Goal: Find specific page/section: Find specific page/section

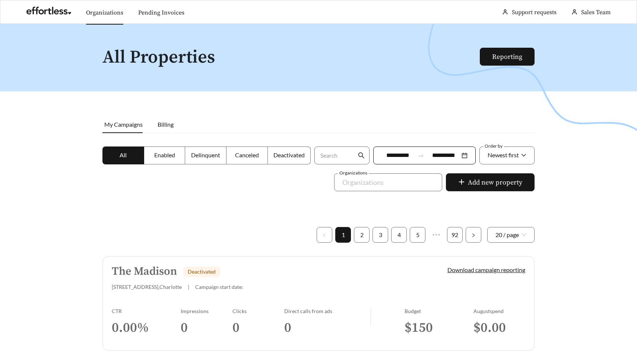
click at [111, 9] on link "Organizations" at bounding box center [104, 12] width 37 height 7
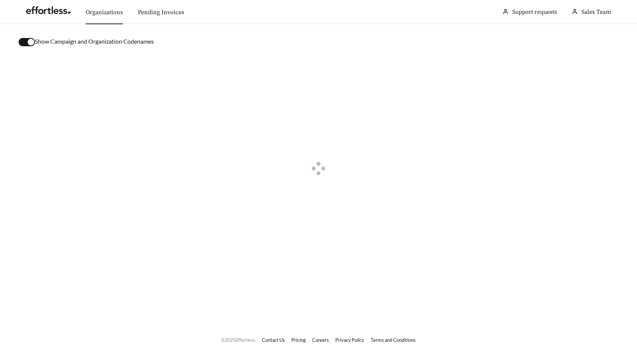
click at [29, 40] on div "button" at bounding box center [31, 42] width 7 height 7
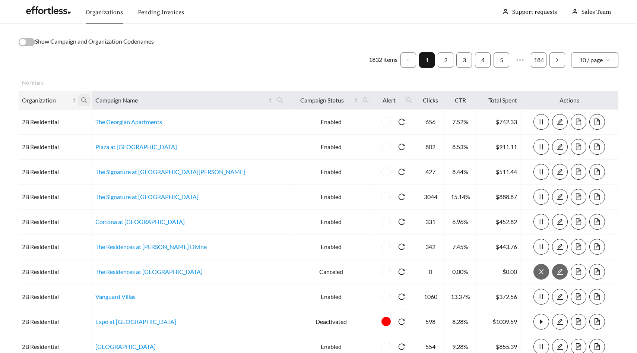
click at [90, 96] on span at bounding box center [84, 100] width 13 height 12
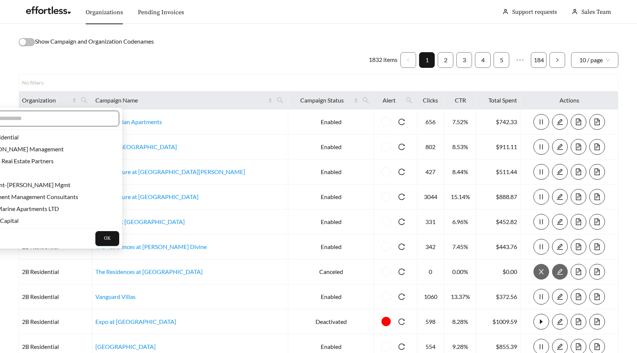
click at [71, 117] on input "text" at bounding box center [47, 118] width 128 height 9
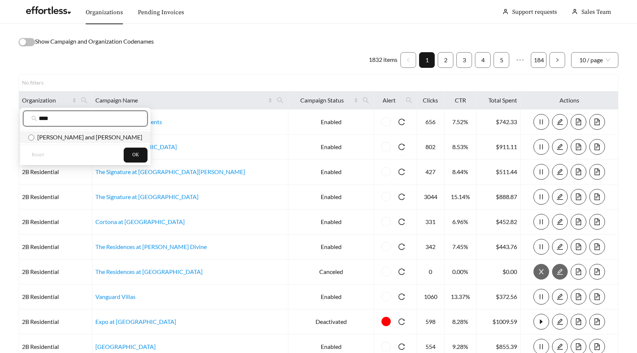
type input "****"
click at [77, 140] on span "[PERSON_NAME] and [PERSON_NAME]" at bounding box center [88, 136] width 108 height 7
click at [132, 156] on span "OK" at bounding box center [135, 154] width 7 height 7
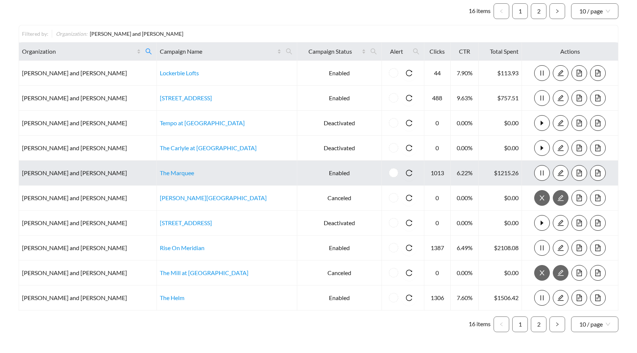
scroll to position [74, 0]
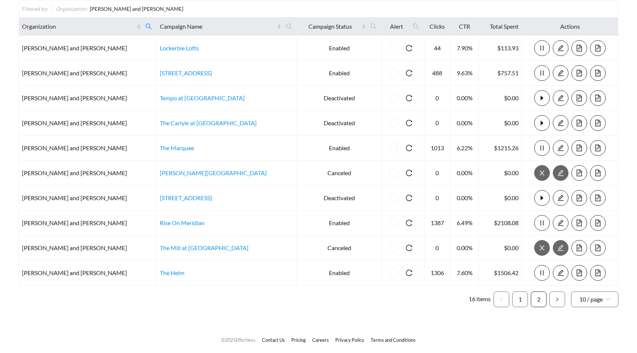
click at [539, 298] on link "2" at bounding box center [538, 299] width 15 height 15
